Goal: Complete application form

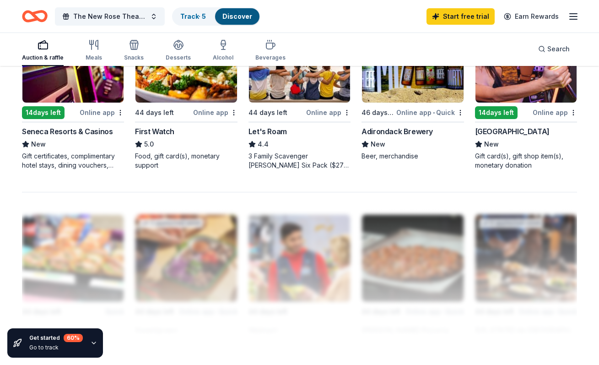
scroll to position [868, 0]
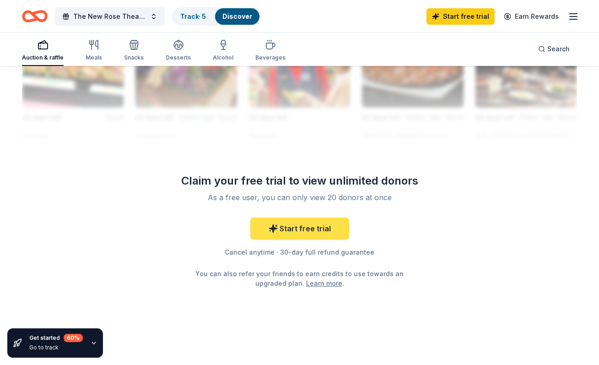
click at [321, 231] on link "Start free trial" at bounding box center [299, 228] width 99 height 22
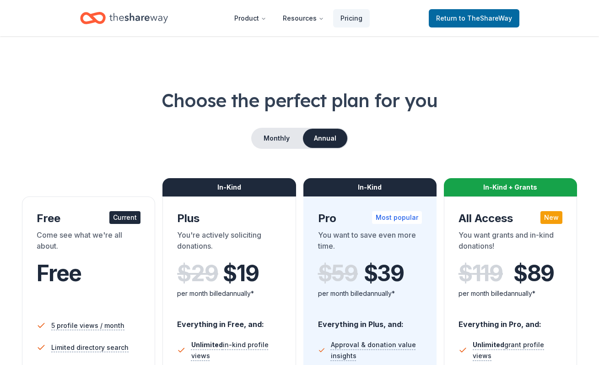
click at [144, 20] on icon "Home" at bounding box center [138, 18] width 59 height 19
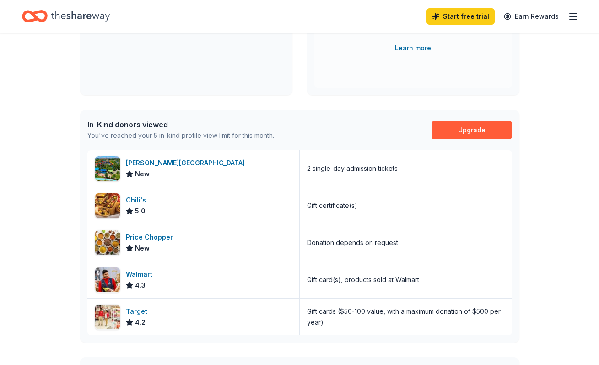
scroll to position [182, 0]
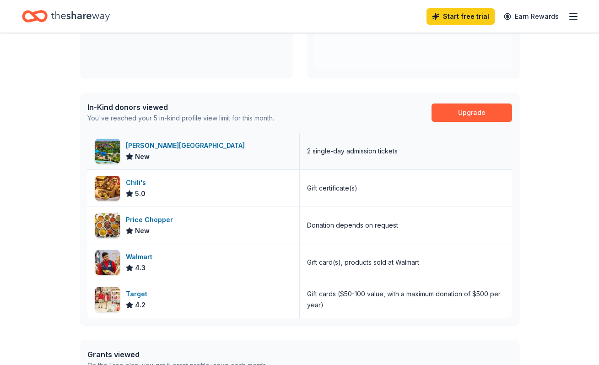
click at [200, 149] on div "[PERSON_NAME][GEOGRAPHIC_DATA]" at bounding box center [187, 145] width 123 height 11
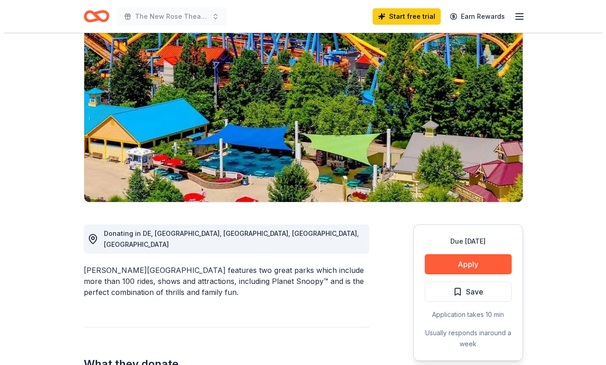
scroll to position [50, 0]
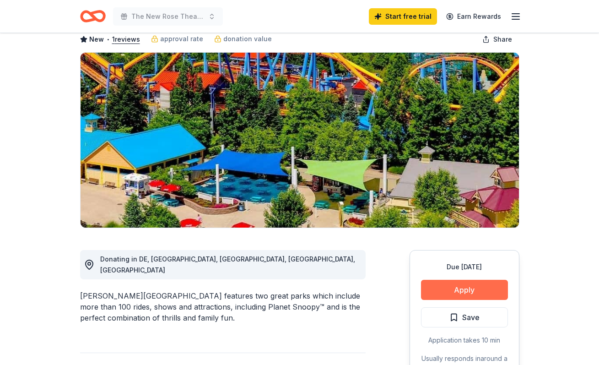
click at [449, 290] on button "Apply" at bounding box center [464, 290] width 87 height 20
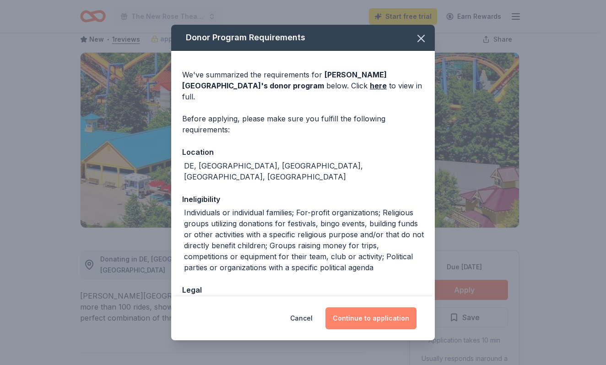
click at [371, 316] on button "Continue to application" at bounding box center [370, 318] width 91 height 22
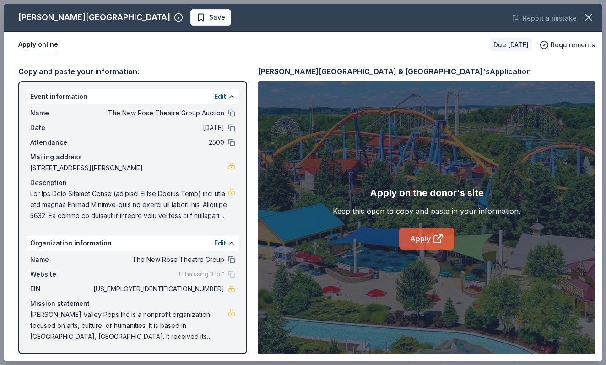
click at [424, 245] on link "Apply" at bounding box center [426, 238] width 55 height 22
